Goal: Communication & Community: Answer question/provide support

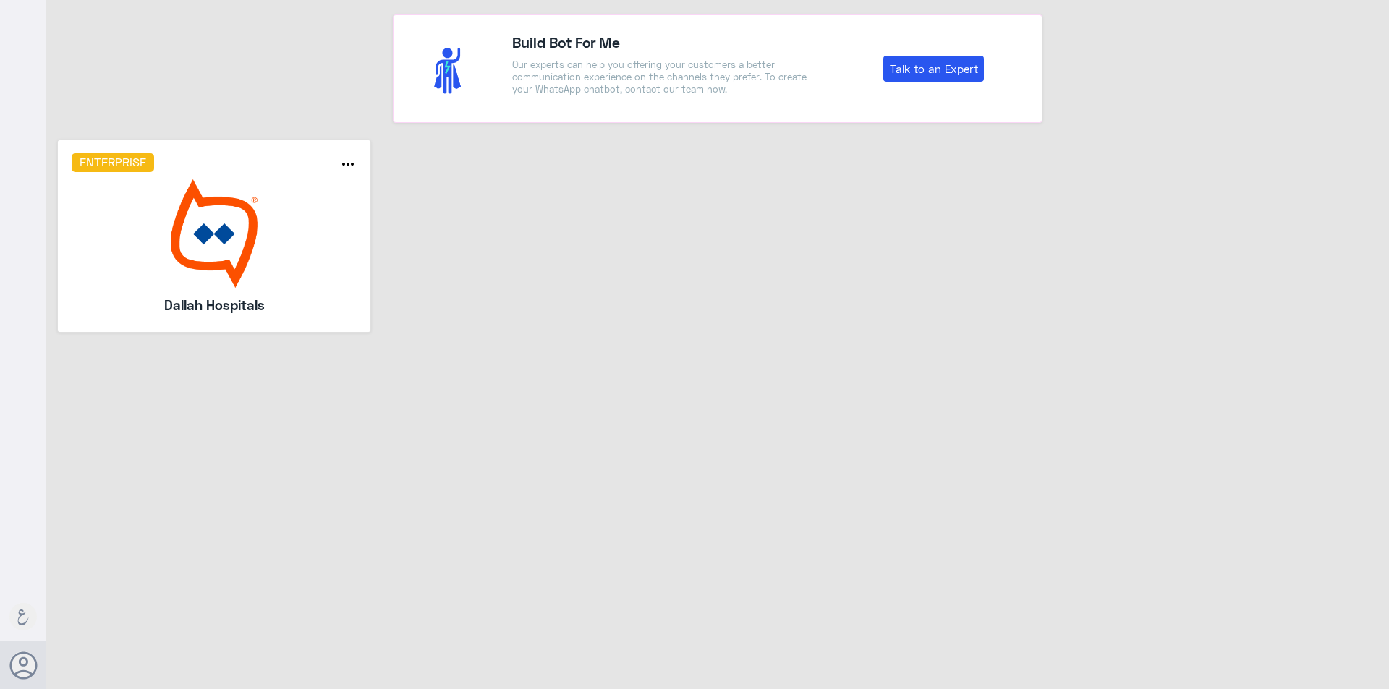
click at [213, 220] on img at bounding box center [215, 233] width 286 height 108
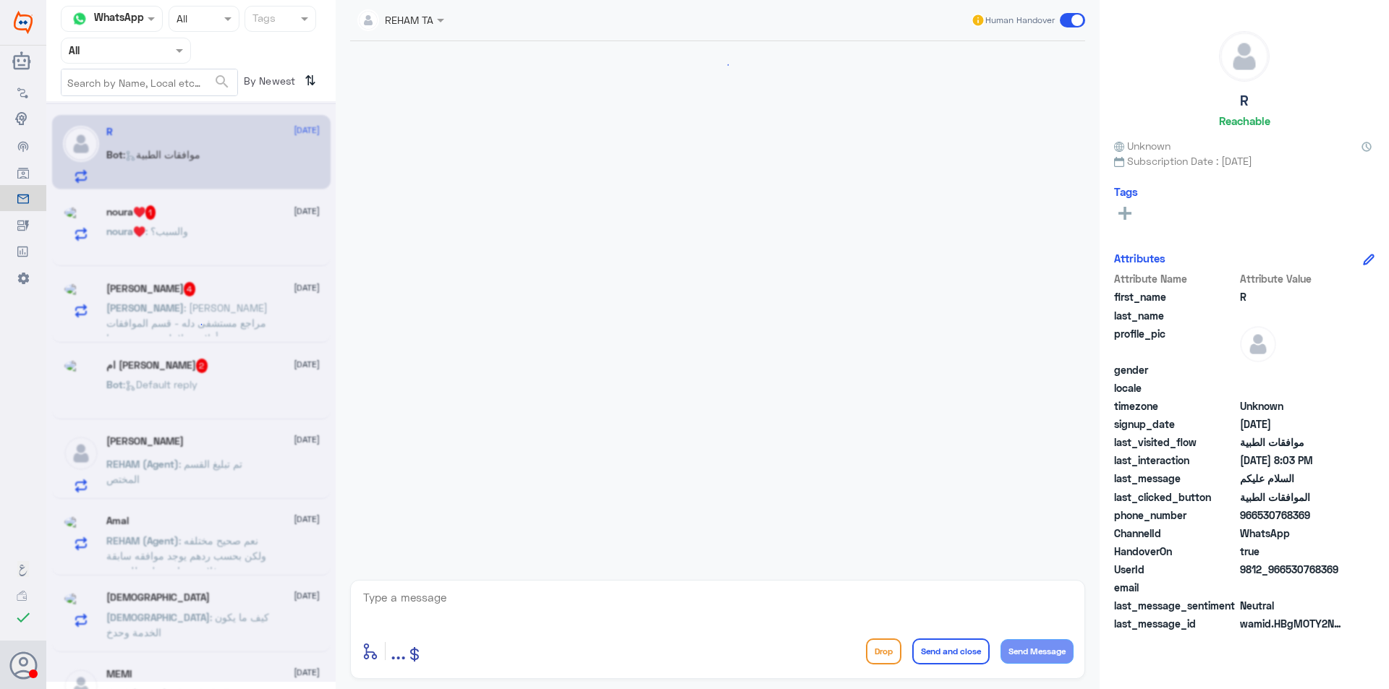
scroll to position [177, 0]
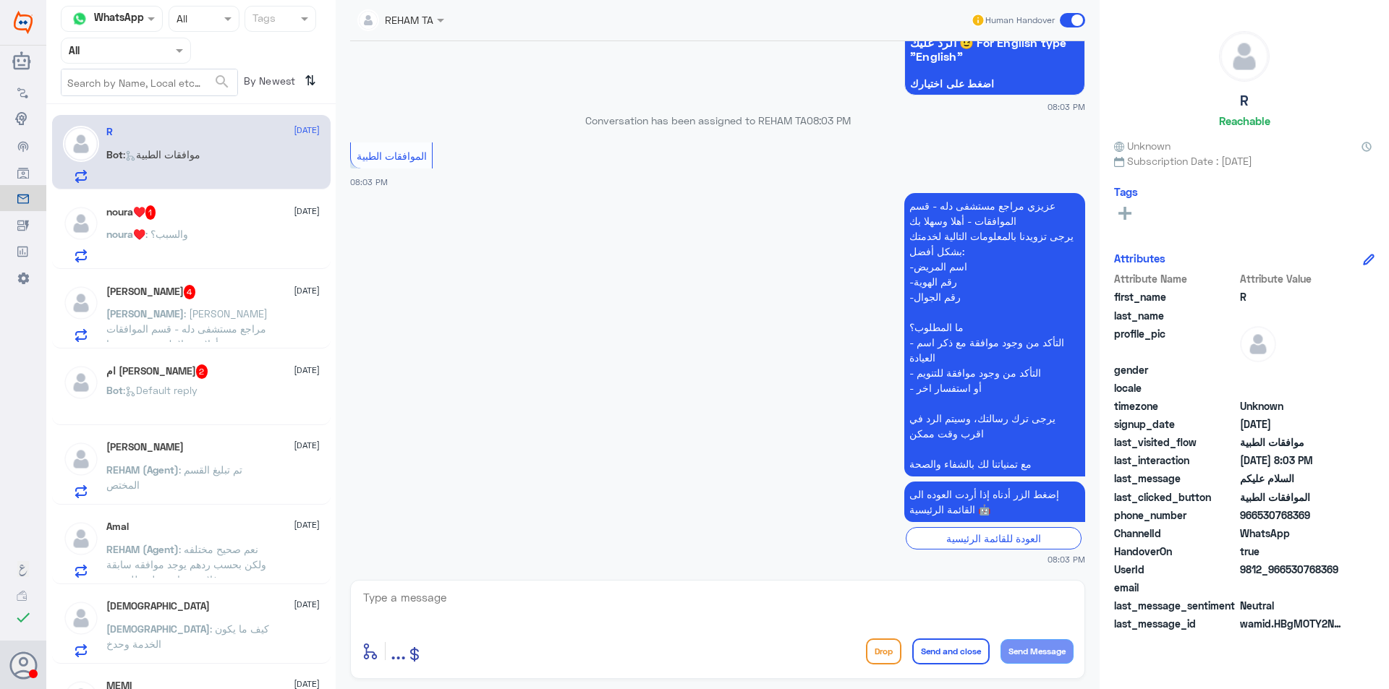
click at [166, 58] on div at bounding box center [125, 50] width 129 height 17
click at [147, 168] on div "Your Team" at bounding box center [126, 180] width 130 height 33
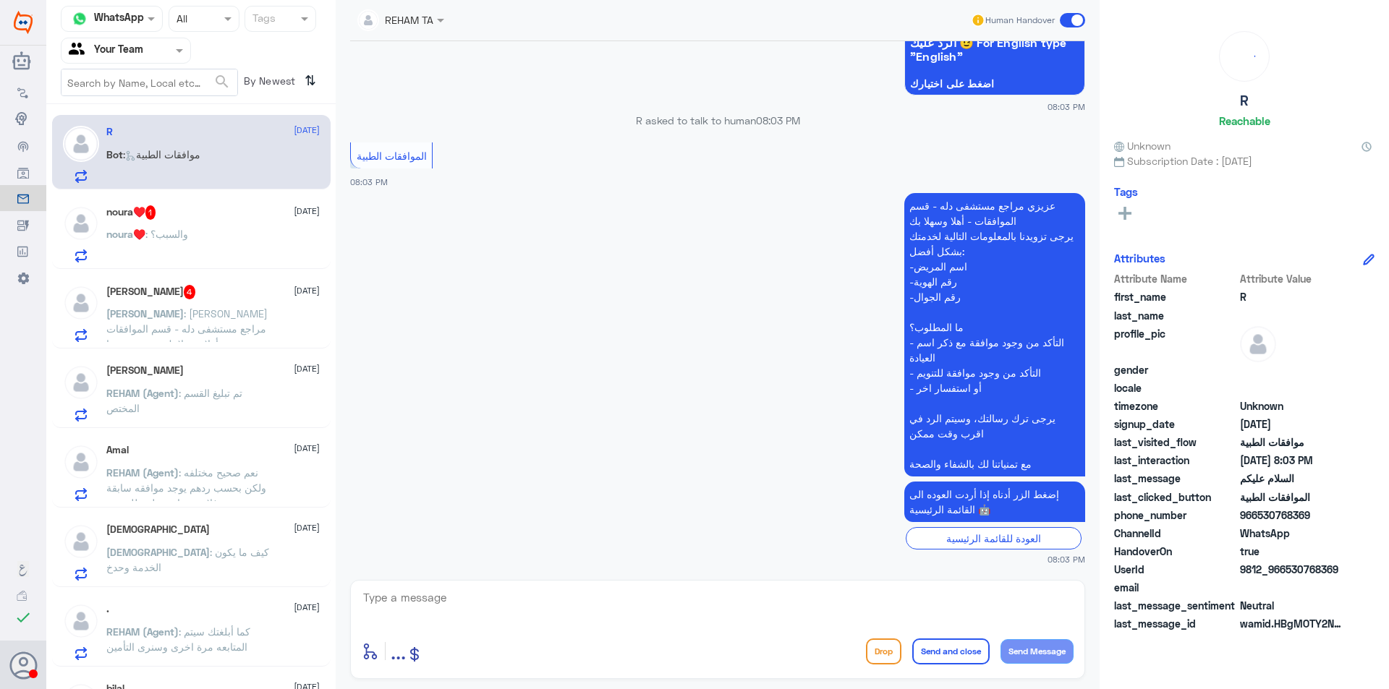
click at [240, 243] on div "noura♥️ : والسبب؟" at bounding box center [212, 246] width 213 height 33
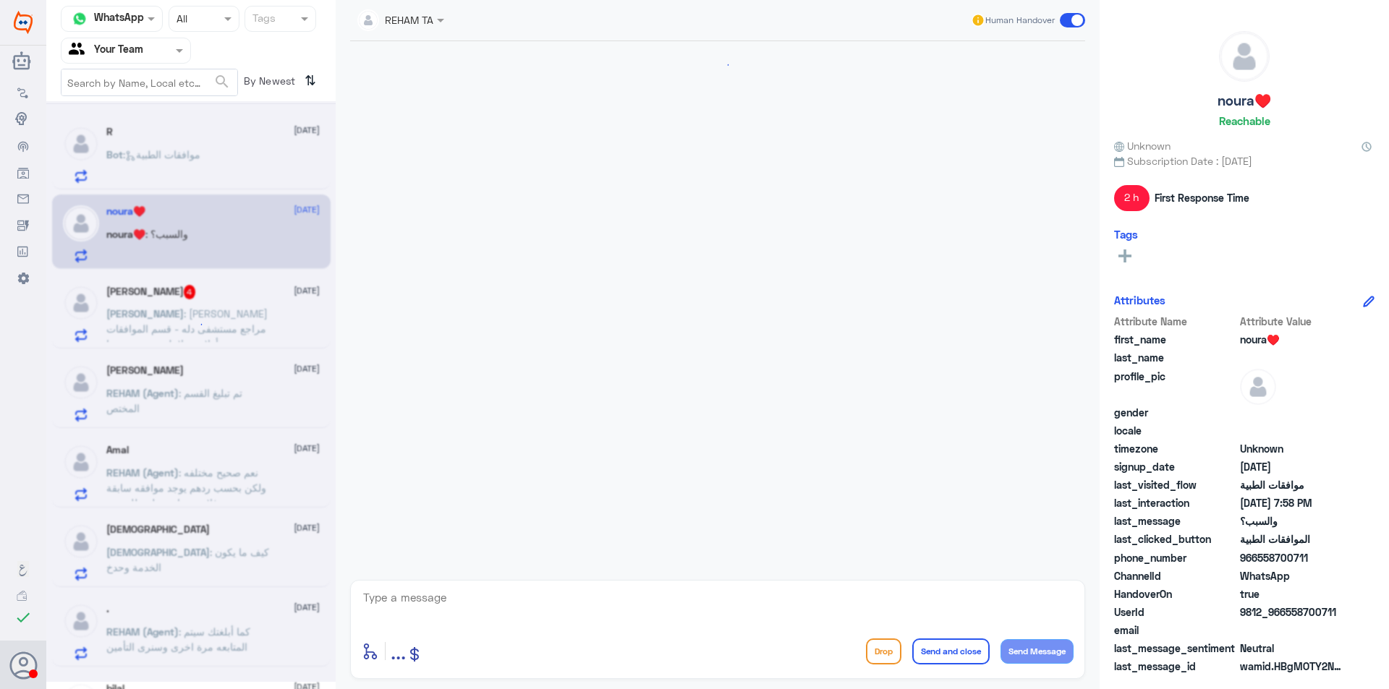
scroll to position [1050, 0]
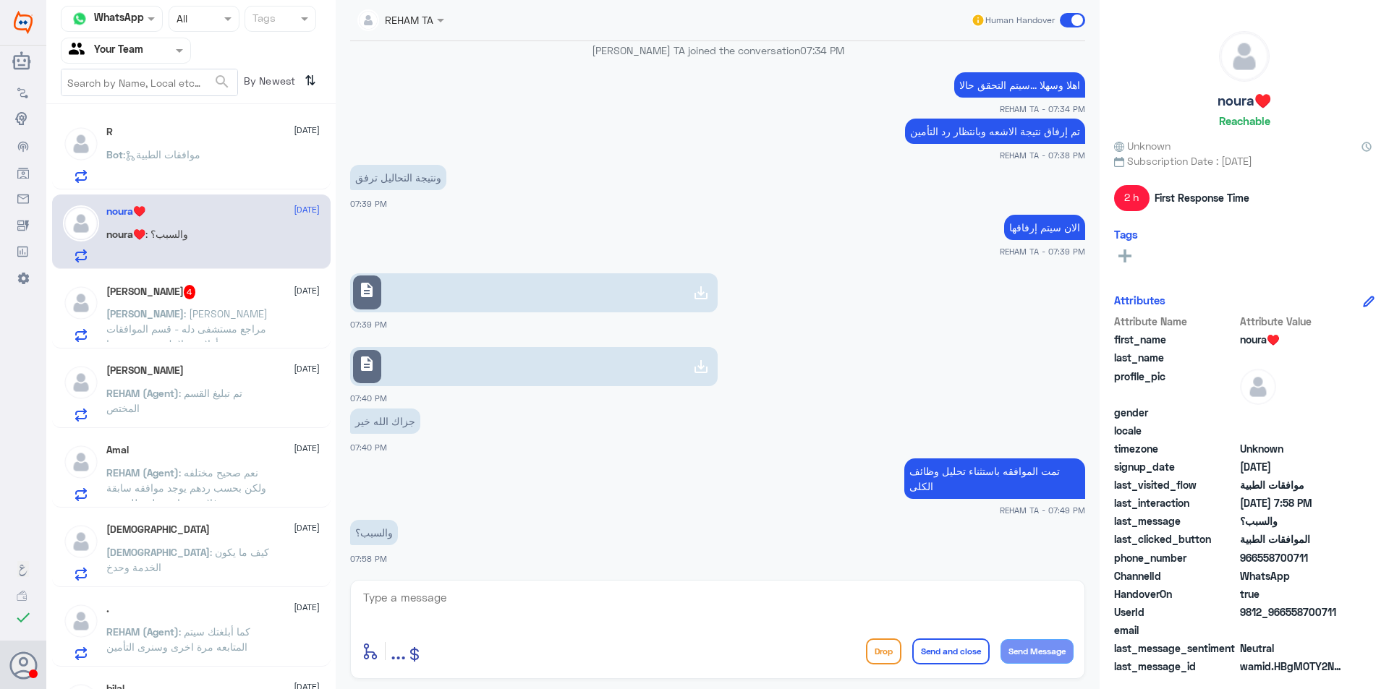
click at [195, 291] on div "[PERSON_NAME] 4 [DATE]" at bounding box center [212, 292] width 213 height 14
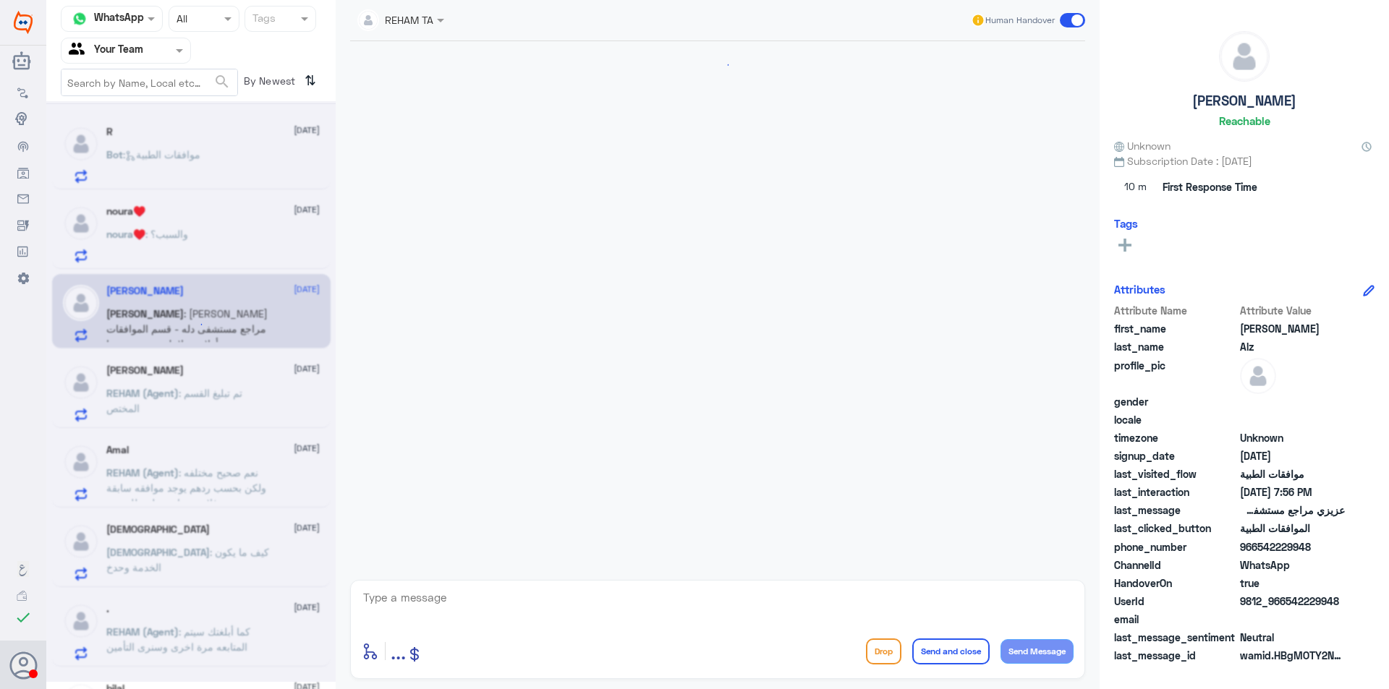
scroll to position [808, 0]
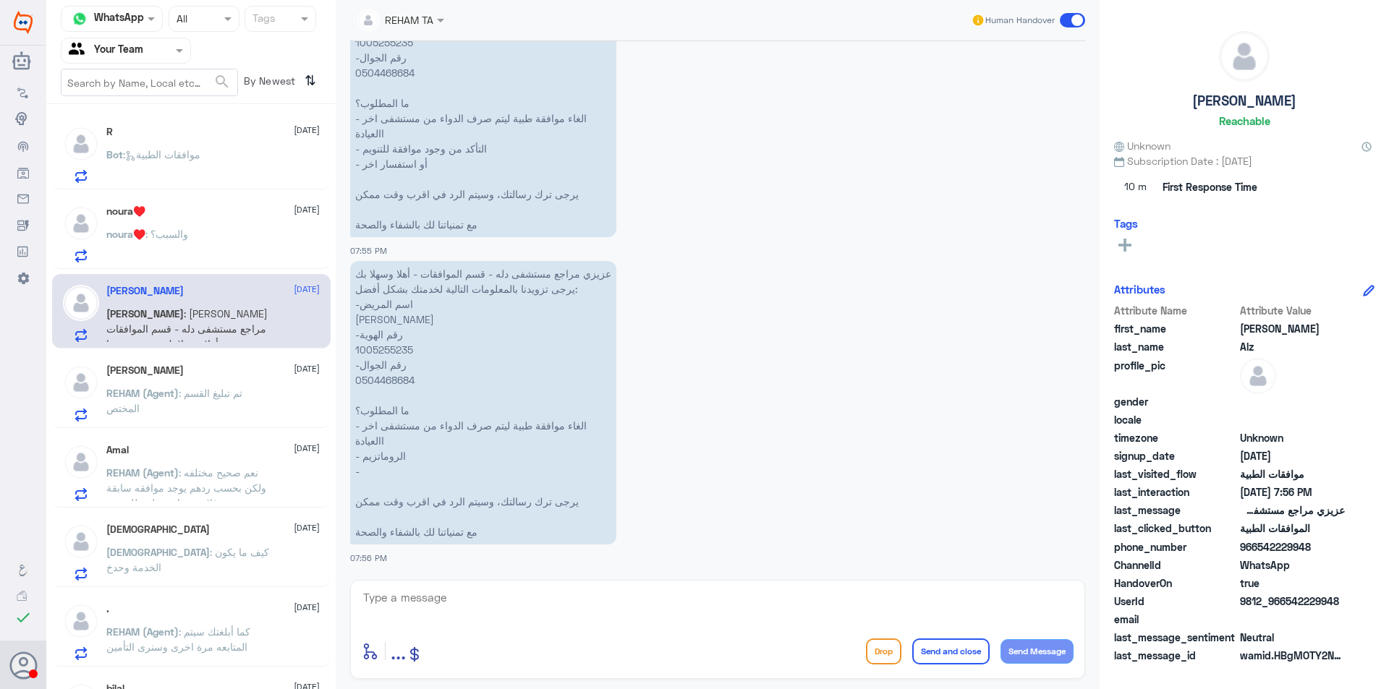
click at [220, 419] on p "REHAM (Agent) : تم تبليغ القسم المختص" at bounding box center [187, 403] width 163 height 36
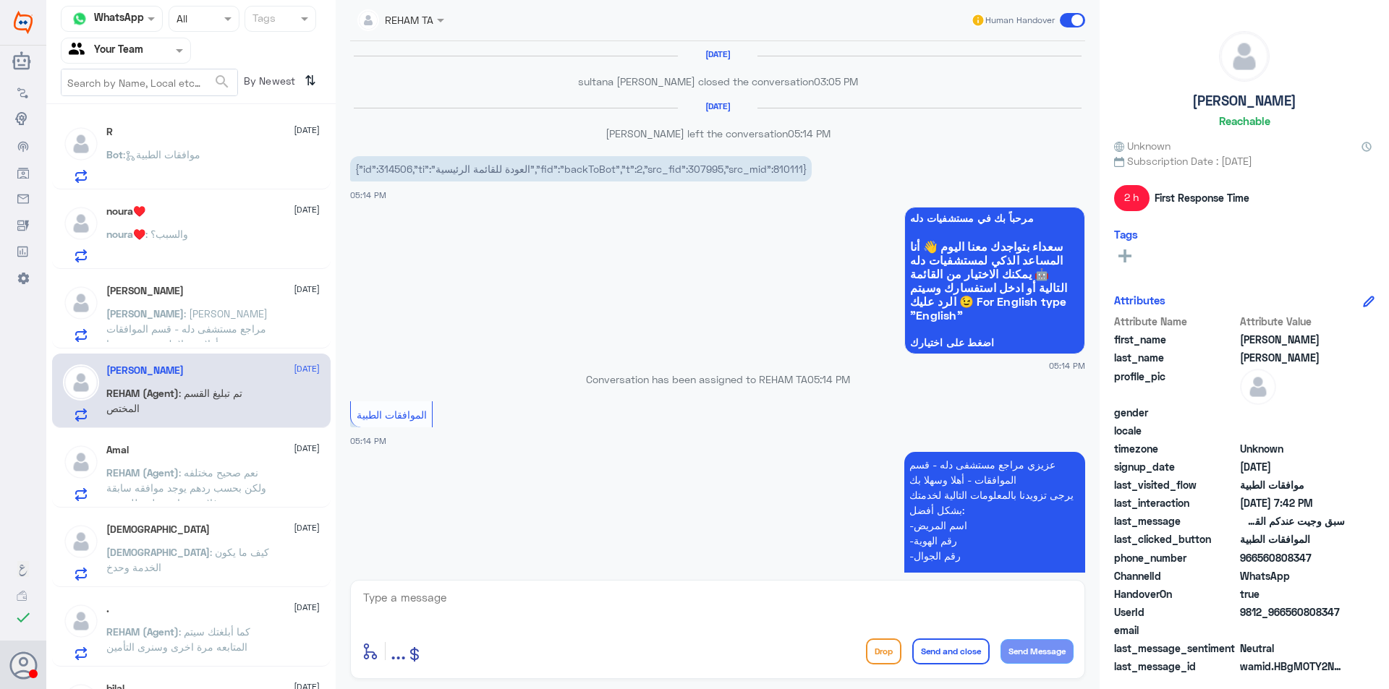
scroll to position [1041, 0]
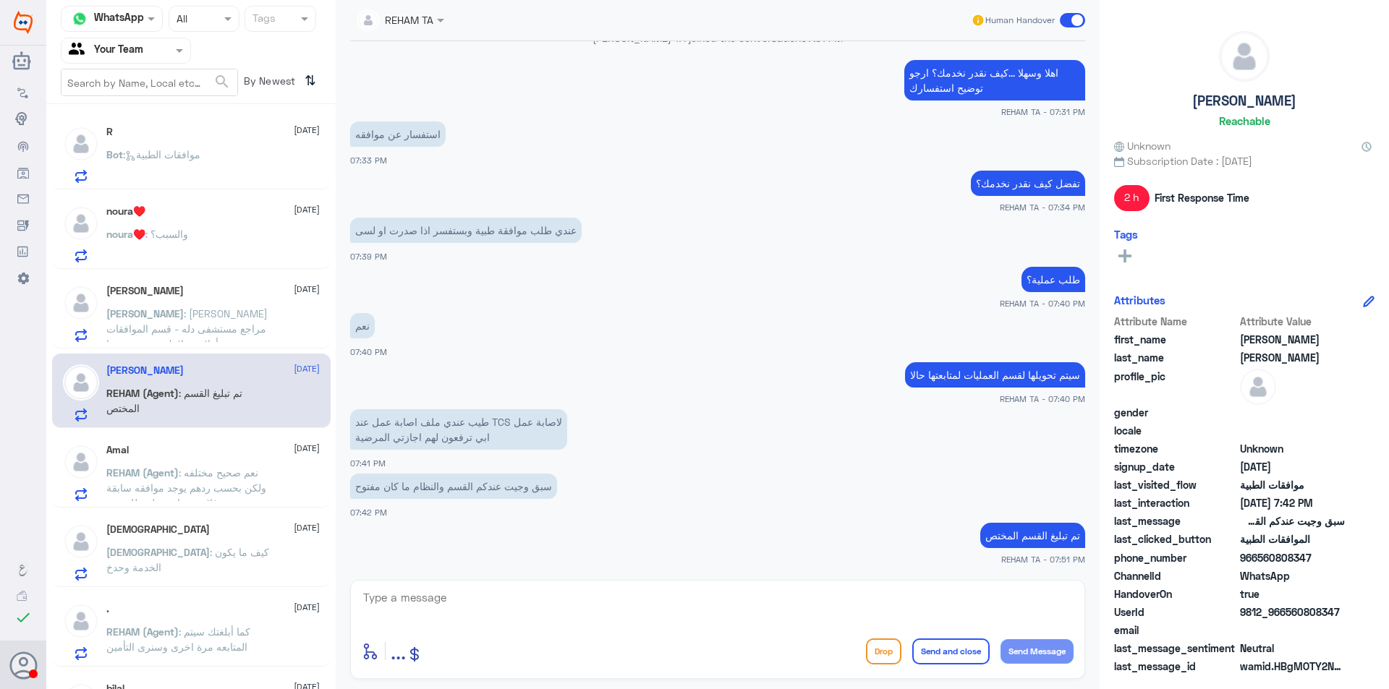
click at [178, 264] on div "noura♥️ [DATE] noura♥️ : والسبب؟" at bounding box center [191, 232] width 278 height 74
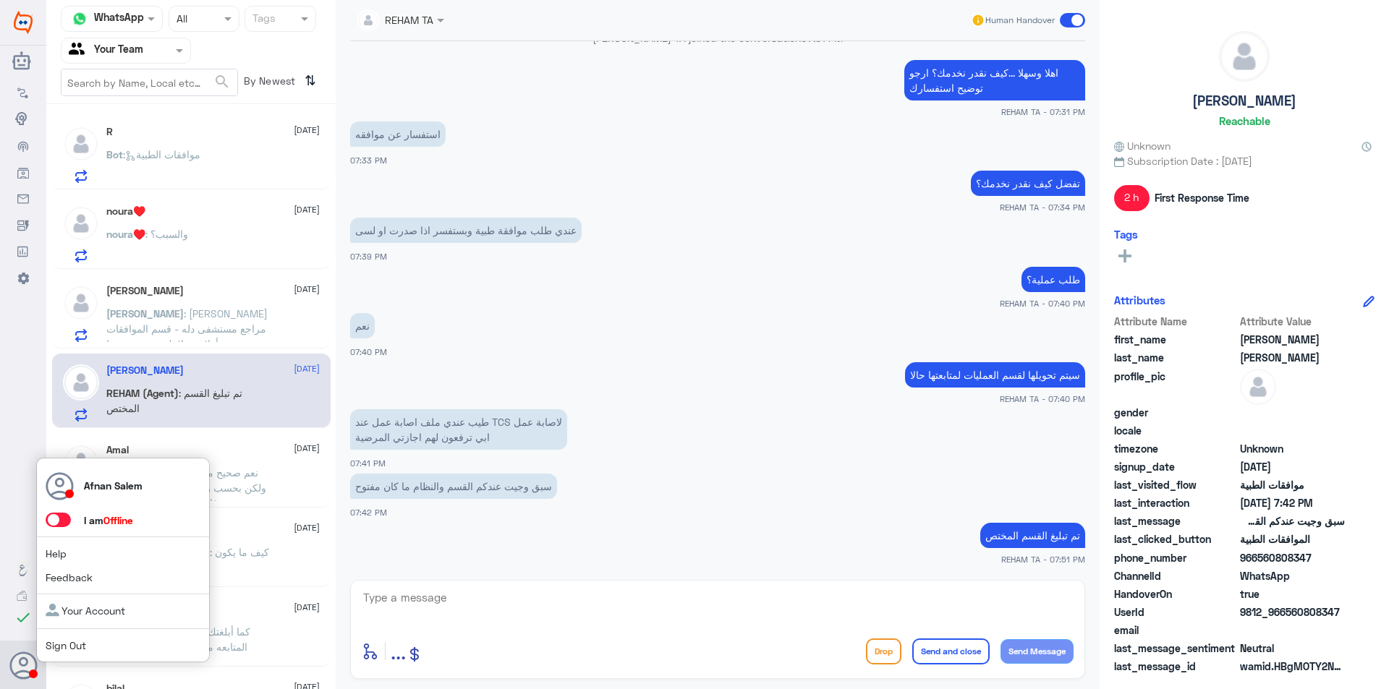
click at [91, 646] on span "Sign Out" at bounding box center [90, 645] width 89 height 15
click at [75, 645] on link "Sign Out" at bounding box center [66, 645] width 41 height 12
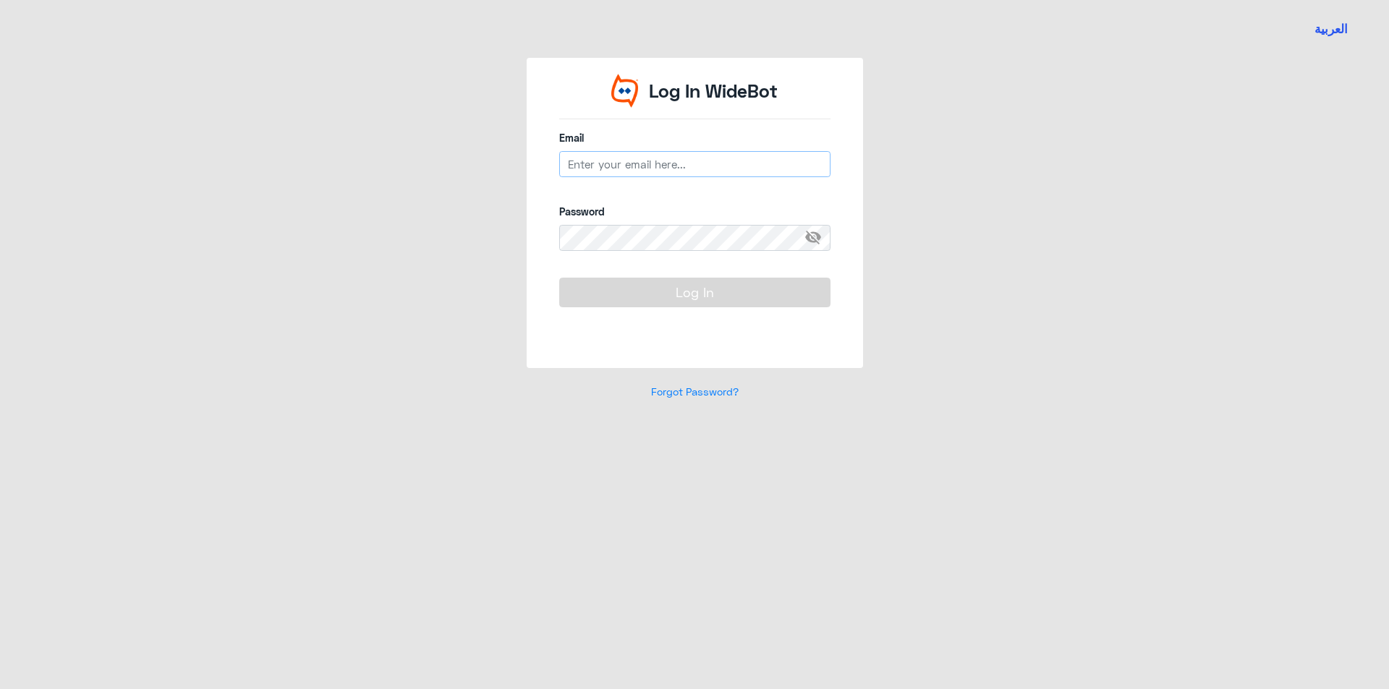
type input "[EMAIL_ADDRESS][DOMAIN_NAME]"
